Goal: Obtain resource: Download file/media

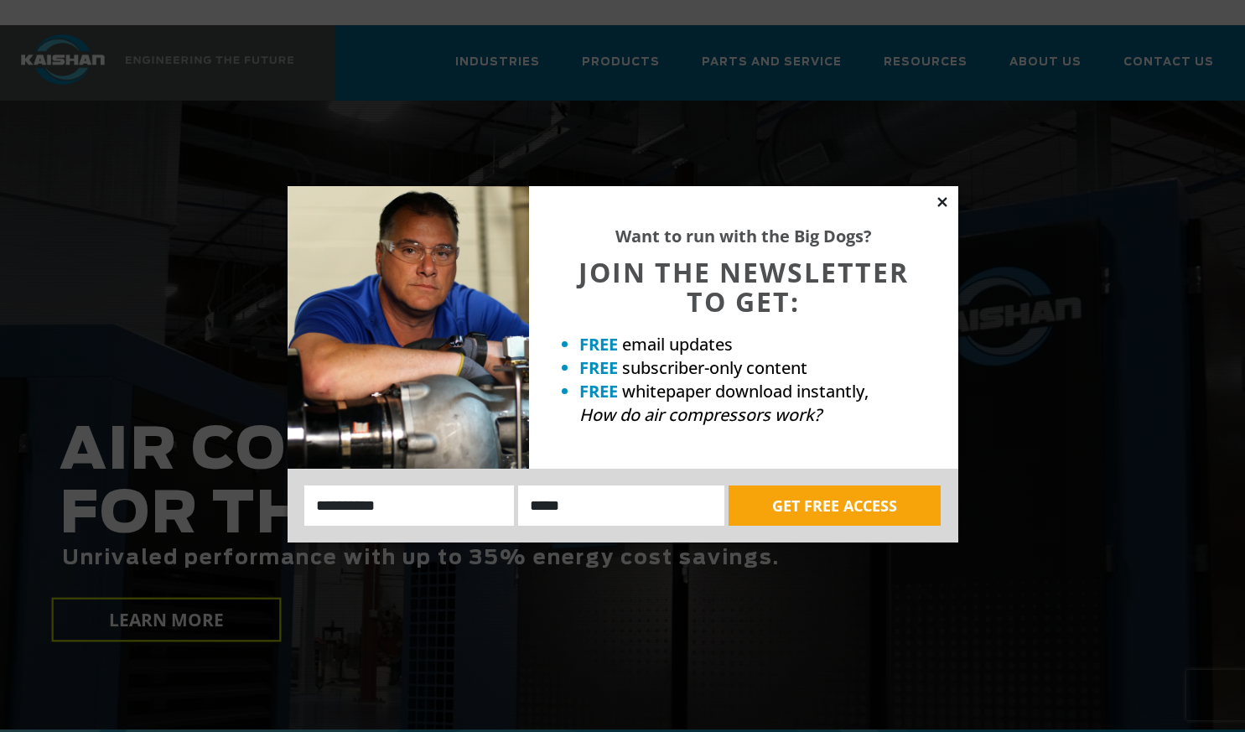
click at [943, 194] on icon at bounding box center [942, 201] width 15 height 15
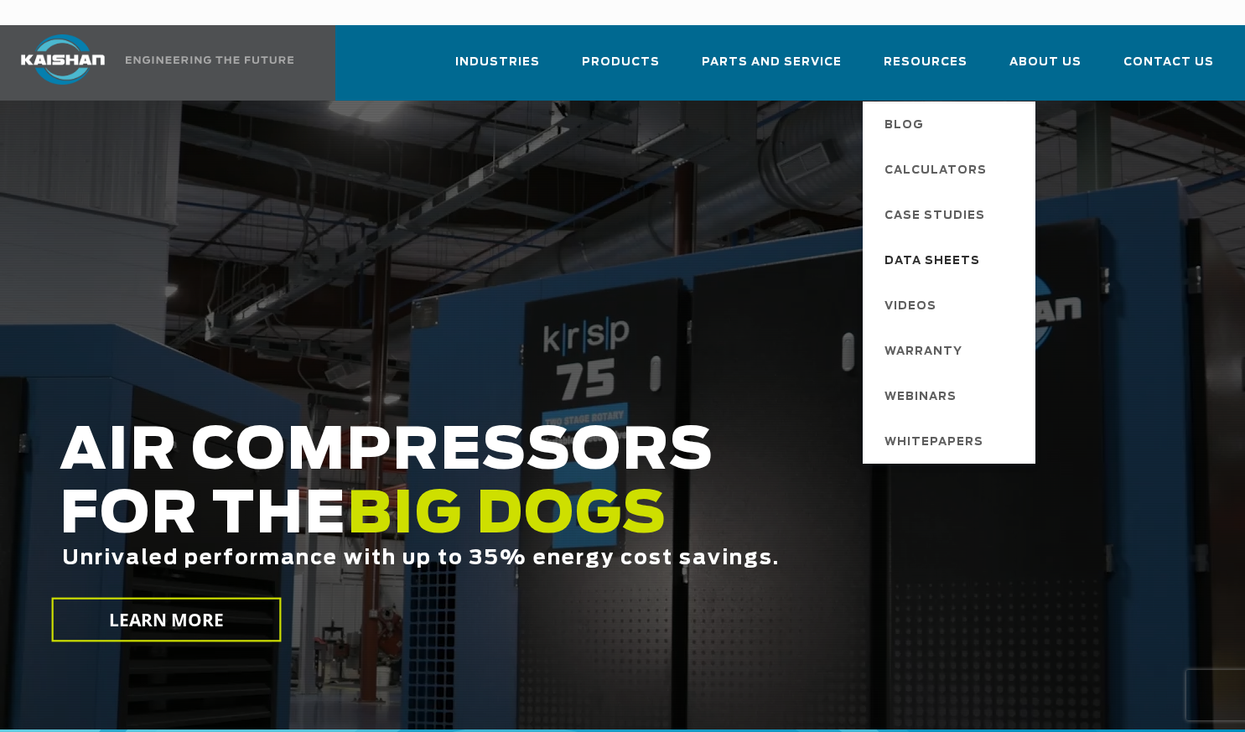
click at [947, 247] on span "Data Sheets" at bounding box center [932, 261] width 96 height 28
